Goal: Task Accomplishment & Management: Complete application form

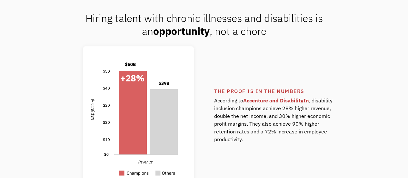
scroll to position [387, 0]
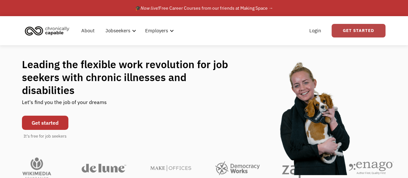
click at [372, 32] on link "Get Started" at bounding box center [359, 31] width 54 height 14
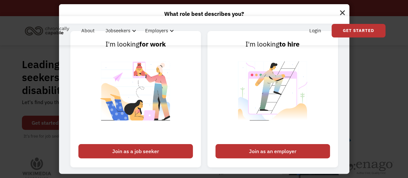
click at [341, 12] on img at bounding box center [343, 11] width 14 height 15
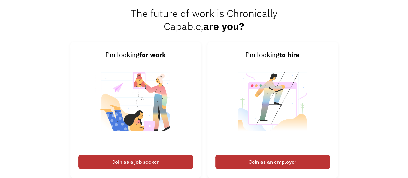
scroll to position [1392, 0]
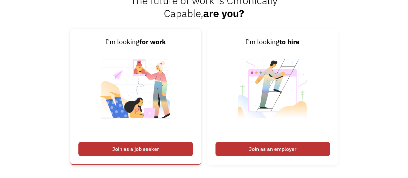
click at [137, 151] on div "Join as a job seeker" at bounding box center [135, 149] width 115 height 14
click at [152, 144] on div "Join as a job seeker" at bounding box center [135, 149] width 115 height 14
click at [133, 151] on div "Join as a job seeker" at bounding box center [135, 149] width 115 height 14
click at [95, 146] on div "Join as a job seeker" at bounding box center [135, 149] width 115 height 14
click at [144, 114] on img at bounding box center [136, 92] width 80 height 91
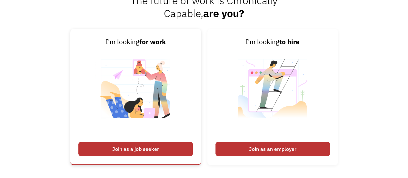
click at [144, 114] on img at bounding box center [136, 92] width 80 height 91
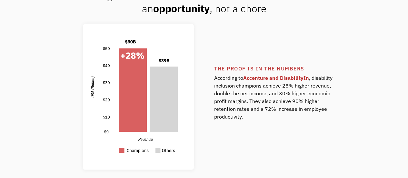
scroll to position [0, 0]
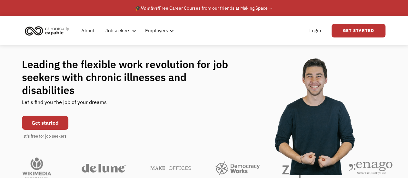
click at [27, 117] on link "Get started" at bounding box center [45, 123] width 46 height 14
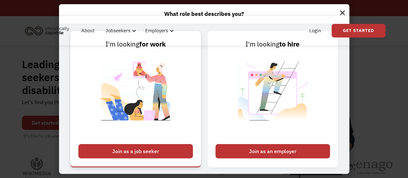
click at [150, 128] on img at bounding box center [136, 94] width 80 height 91
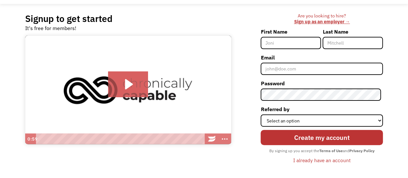
scroll to position [44, 0]
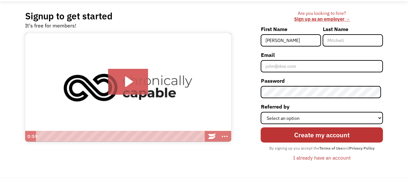
type input "Madeline"
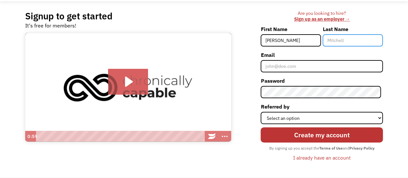
click at [356, 44] on input "Last Name" at bounding box center [353, 40] width 60 height 12
type input "Ward"
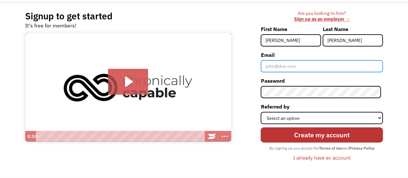
click at [346, 69] on input "Email" at bounding box center [322, 66] width 122 height 12
type input "madelinewardok@gmail.com"
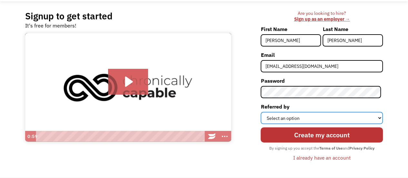
click at [332, 117] on select "Select an option Instagram Facebook Twitter Search Engine News Article Word of …" at bounding box center [322, 118] width 122 height 12
select select "Search Engine"
click at [263, 112] on select "Select an option Instagram Facebook Twitter Search Engine News Article Word of …" at bounding box center [322, 118] width 122 height 12
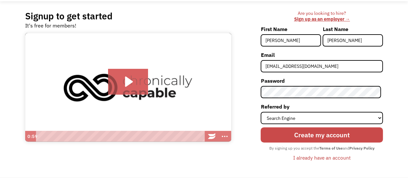
click at [332, 139] on input "Create my account" at bounding box center [322, 134] width 122 height 15
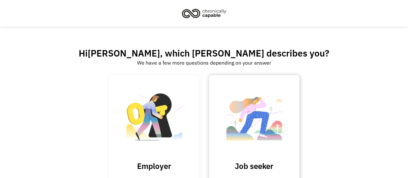
click at [259, 137] on img at bounding box center [254, 119] width 65 height 63
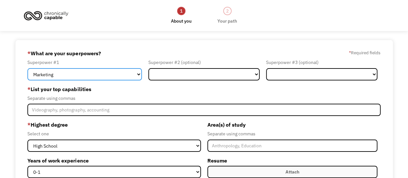
click at [110, 78] on select "Marketing Human Resources Finance Technology Operations Sales Industrial & Manu…" at bounding box center [84, 74] width 115 height 12
select select "Healthcare"
click at [27, 68] on select "Marketing Human Resources Finance Technology Operations Sales Industrial & Manu…" at bounding box center [84, 74] width 115 height 12
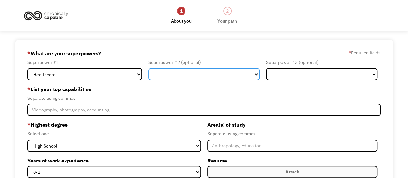
click at [233, 73] on select "Marketing Human Resources Finance Technology Operations Sales Industrial & Manu…" at bounding box center [203, 74] width 111 height 12
select select "Customer Service"
click at [148, 68] on select "Marketing Human Resources Finance Technology Operations Sales Industrial & Manu…" at bounding box center [203, 74] width 111 height 12
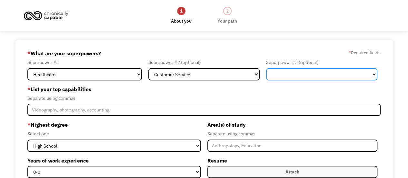
click at [306, 71] on select "Marketing Human Resources Finance Technology Operations Sales Industrial & Manu…" at bounding box center [321, 74] width 111 height 12
click at [266, 68] on select "Marketing Human Resources Finance Technology Operations Sales Industrial & Manu…" at bounding box center [321, 74] width 111 height 12
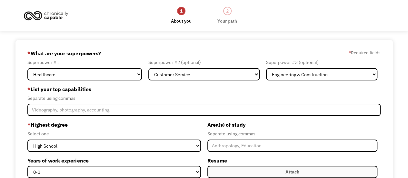
click at [377, 55] on label "* Required fields" at bounding box center [365, 53] width 32 height 8
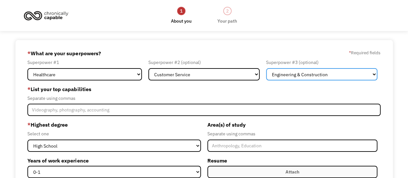
click at [362, 74] on select "Marketing Human Resources Finance Technology Operations Sales Industrial & Manu…" at bounding box center [321, 74] width 111 height 12
click at [301, 68] on select "Marketing Human Resources Finance Technology Operations Sales Industrial & Manu…" at bounding box center [321, 74] width 111 height 12
click at [317, 74] on select "Marketing Human Resources Finance Technology Operations Sales Industrial & Manu…" at bounding box center [321, 74] width 111 height 12
select select "Other"
click at [266, 68] on select "Marketing Human Resources Finance Technology Operations Sales Industrial & Manu…" at bounding box center [321, 74] width 111 height 12
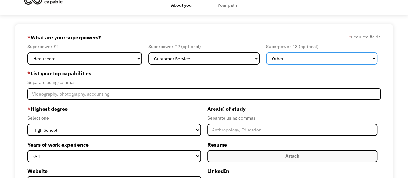
scroll to position [19, 0]
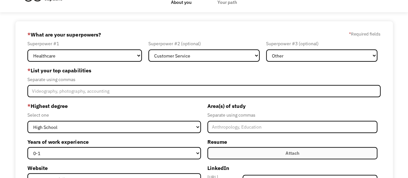
click at [209, 105] on label "Area(s) of study" at bounding box center [293, 106] width 170 height 10
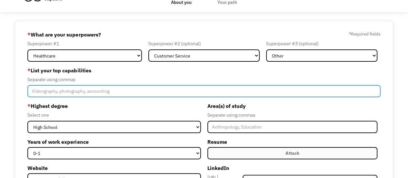
click at [206, 89] on input "Member-Create-Step1" at bounding box center [203, 91] width 353 height 12
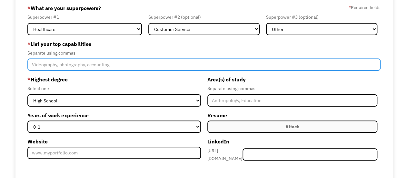
scroll to position [50, 0]
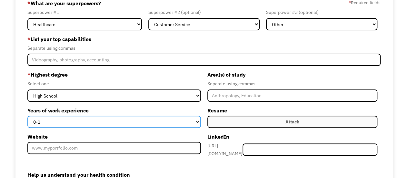
click at [192, 120] on select "0-1 2-4 5-10 11-15 15+" at bounding box center [113, 122] width 173 height 12
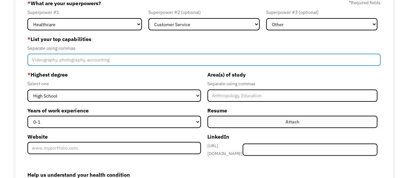
click at [183, 64] on input "Member-Create-Step1" at bounding box center [203, 60] width 353 height 12
type input "Researching,"
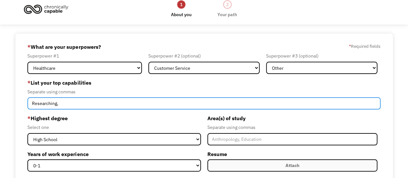
scroll to position [0, 0]
